Goal: Navigation & Orientation: Find specific page/section

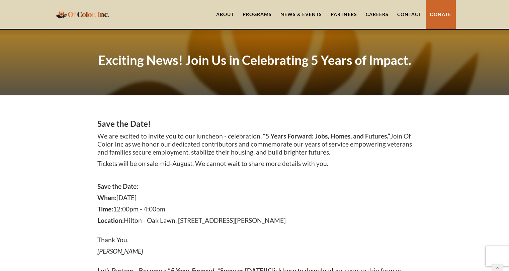
click at [228, 14] on link "About" at bounding box center [225, 14] width 26 height 29
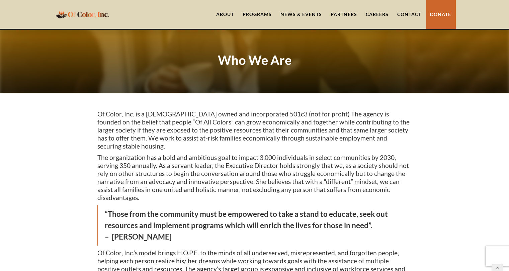
click at [295, 15] on link "News & Events" at bounding box center [301, 14] width 50 height 29
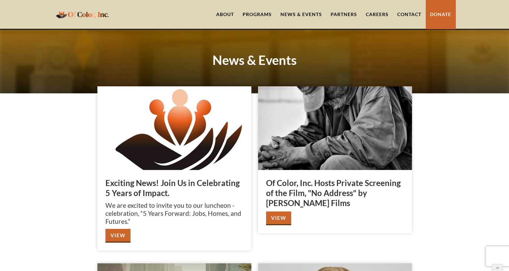
click at [295, 15] on link "News & Events" at bounding box center [301, 14] width 50 height 29
click at [227, 13] on link "About" at bounding box center [225, 14] width 26 height 29
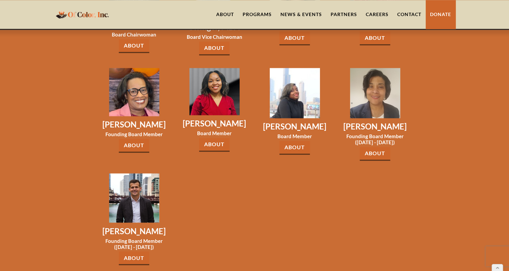
scroll to position [1057, 0]
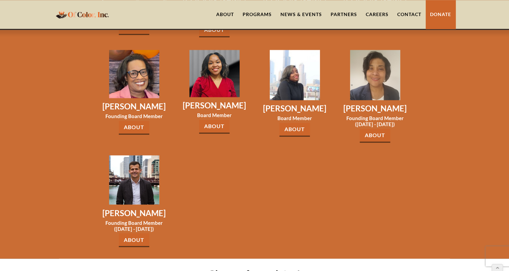
click at [136, 233] on link "About" at bounding box center [134, 240] width 30 height 14
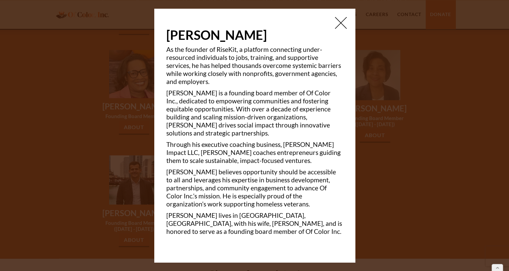
click at [341, 29] on img at bounding box center [341, 23] width 12 height 12
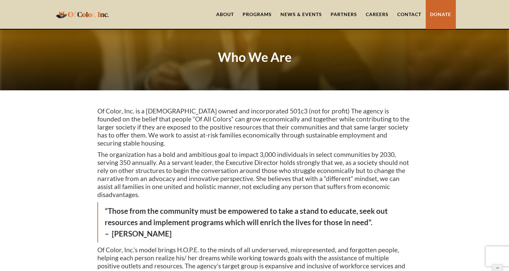
scroll to position [0, 0]
